Goal: Information Seeking & Learning: Learn about a topic

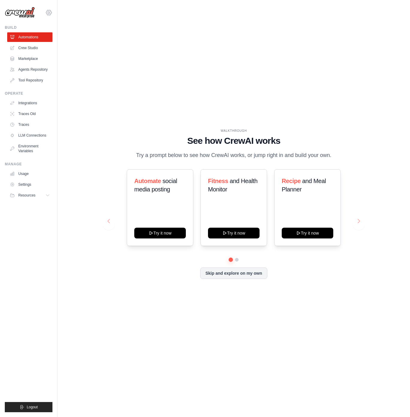
click at [49, 13] on icon at bounding box center [48, 12] width 7 height 7
click at [64, 35] on span "Settings" at bounding box center [74, 37] width 47 height 6
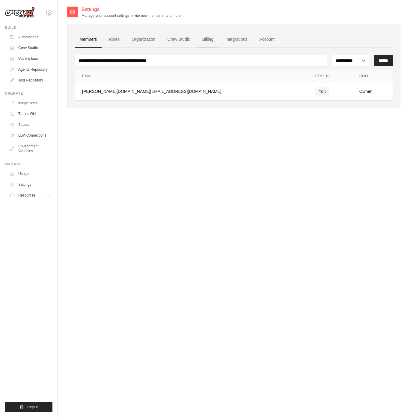
click at [210, 43] on link "Billing" at bounding box center [208, 39] width 21 height 16
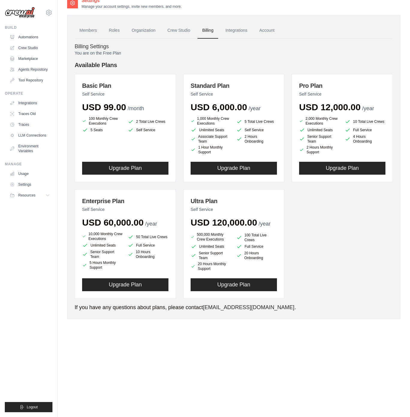
scroll to position [12, 0]
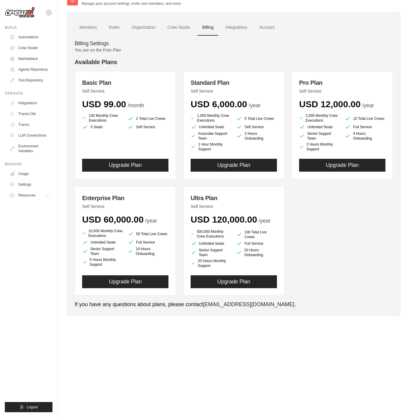
click at [143, 133] on div "100 Monthly Crew Executions 2 Total Live Crews 5 Seats Self Service" at bounding box center [125, 132] width 86 height 38
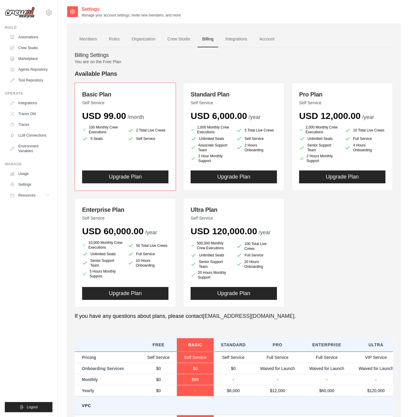
scroll to position [0, 0]
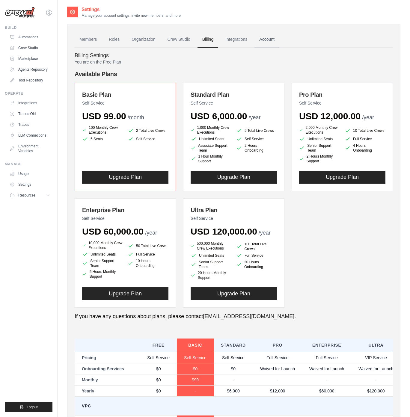
click at [272, 39] on link "Account" at bounding box center [267, 39] width 25 height 16
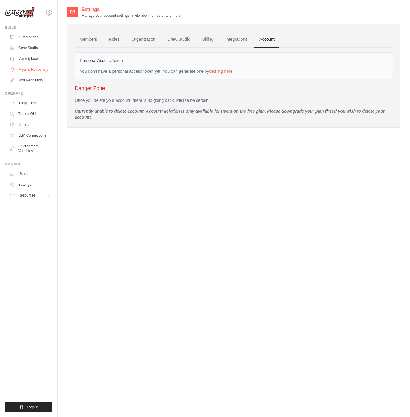
click at [39, 71] on link "Agents Repository" at bounding box center [30, 70] width 45 height 10
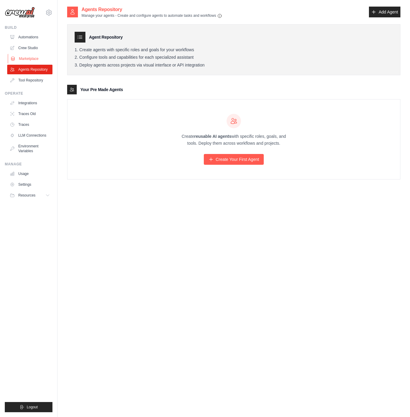
click at [33, 61] on link "Marketplace" at bounding box center [30, 59] width 45 height 10
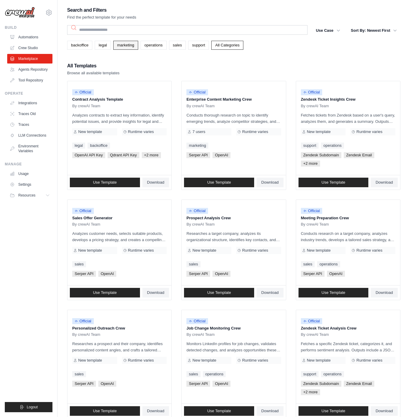
click at [138, 44] on link "marketing" at bounding box center [125, 45] width 25 height 9
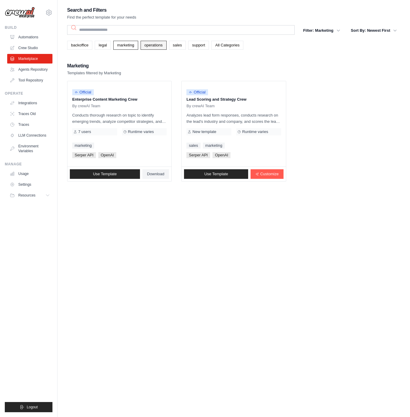
click at [166, 46] on link "operations" at bounding box center [154, 45] width 26 height 9
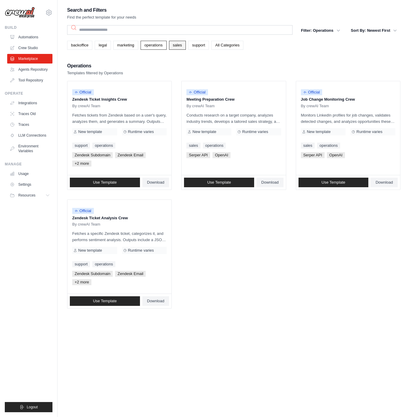
click at [183, 46] on link "sales" at bounding box center [177, 45] width 17 height 9
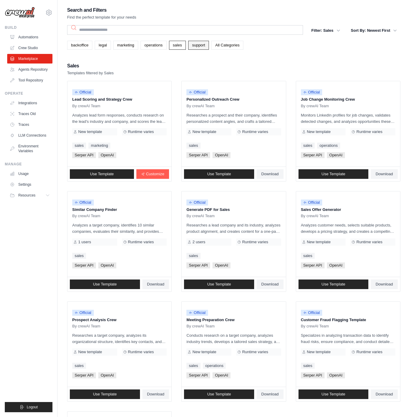
click at [207, 46] on link "support" at bounding box center [198, 45] width 21 height 9
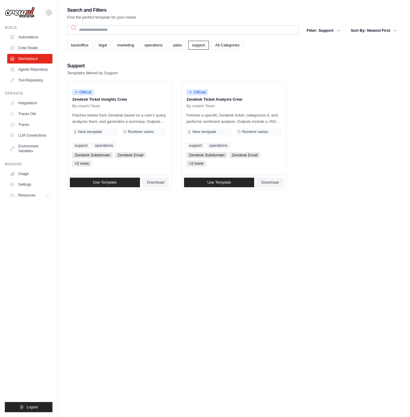
click at [228, 46] on link "All Categories" at bounding box center [227, 45] width 32 height 9
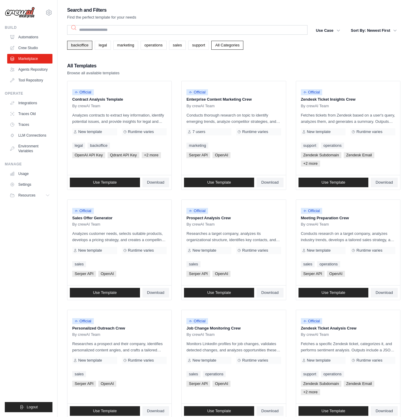
click at [84, 47] on link "backoffice" at bounding box center [79, 45] width 25 height 9
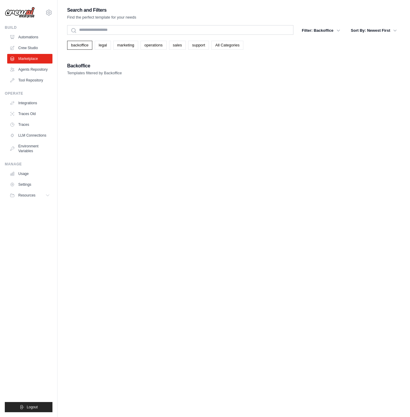
click at [146, 114] on p "Analyzes contracts to extract key information, identify potential issues, and p…" at bounding box center [119, 118] width 94 height 13
